Goal: Navigation & Orientation: Find specific page/section

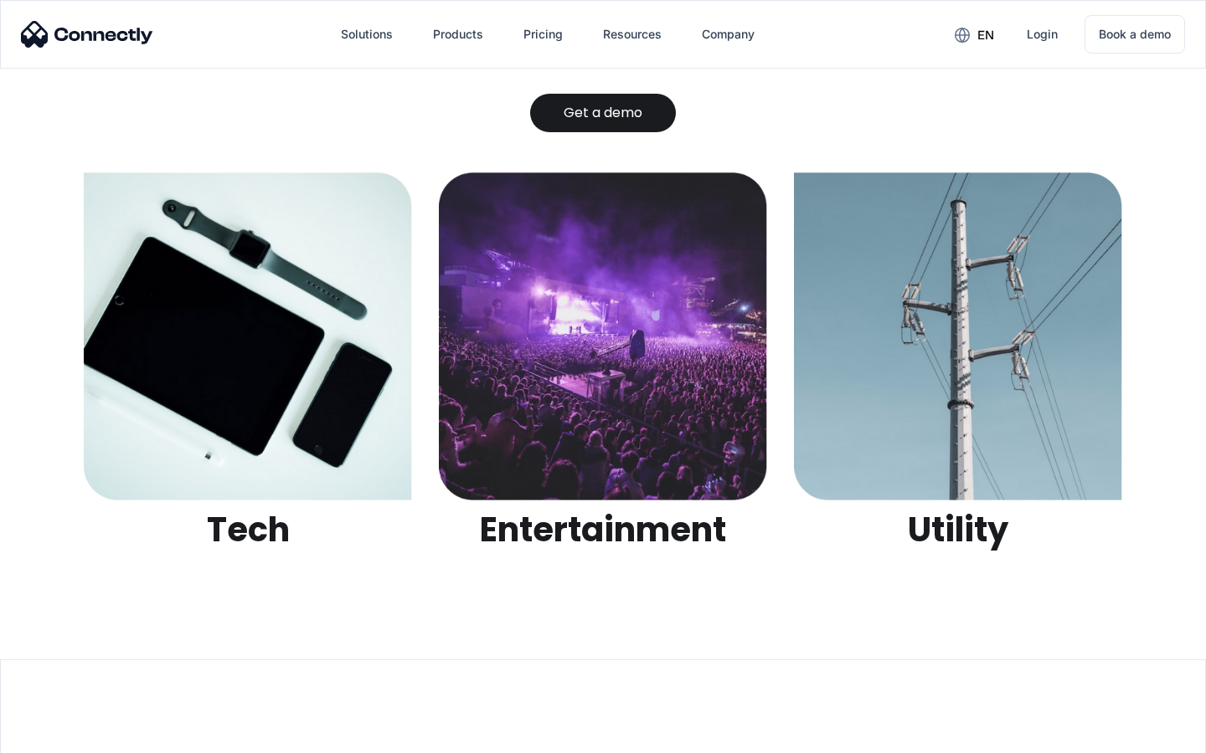
scroll to position [5282, 0]
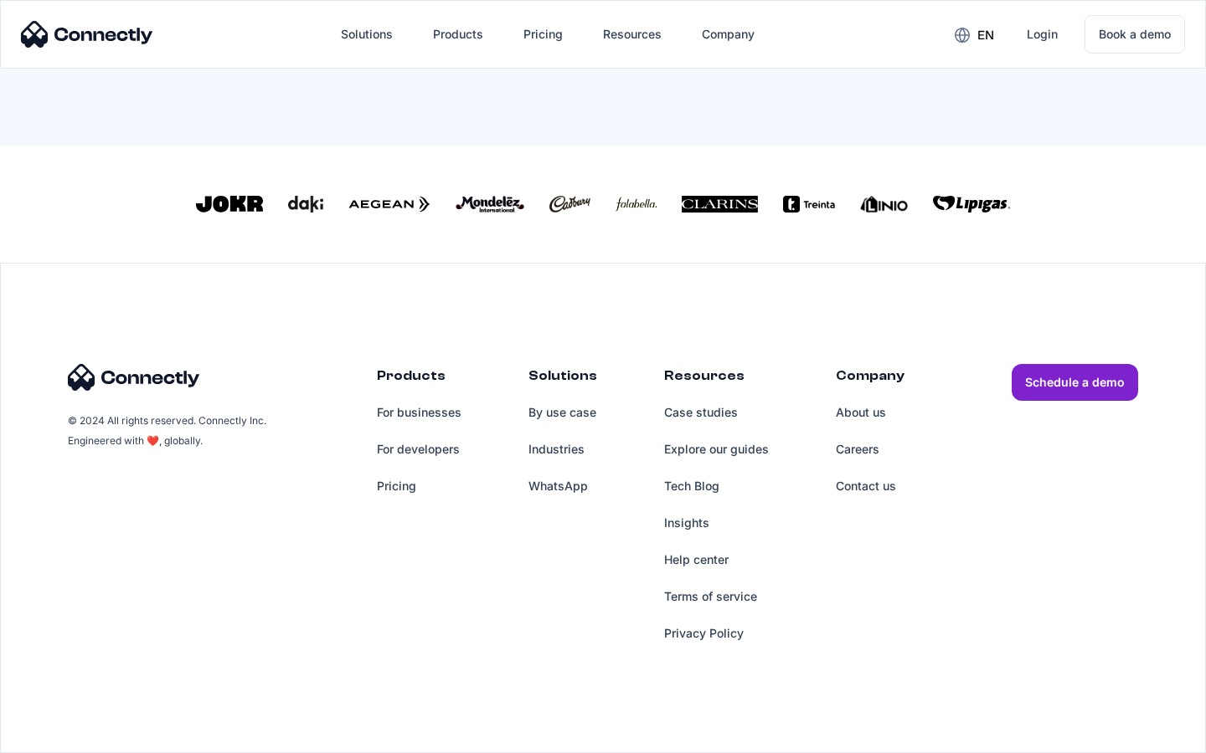
scroll to position [350, 0]
